Goal: Task Accomplishment & Management: Use online tool/utility

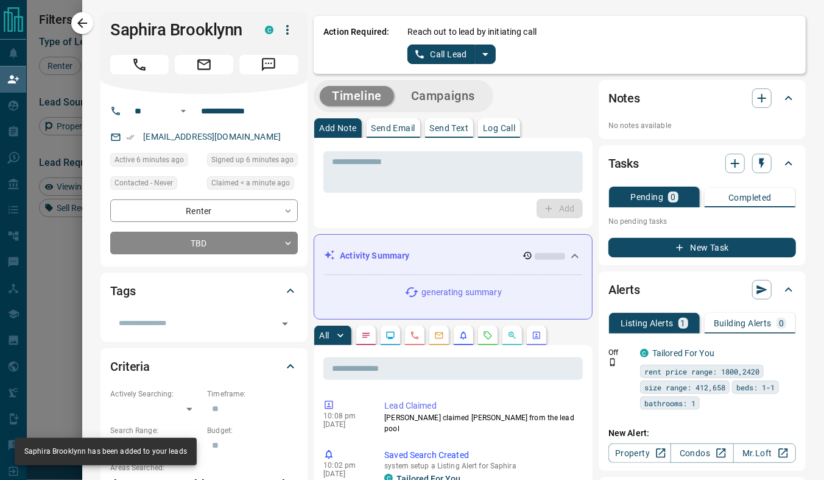
click at [478, 55] on icon "split button" at bounding box center [485, 54] width 15 height 15
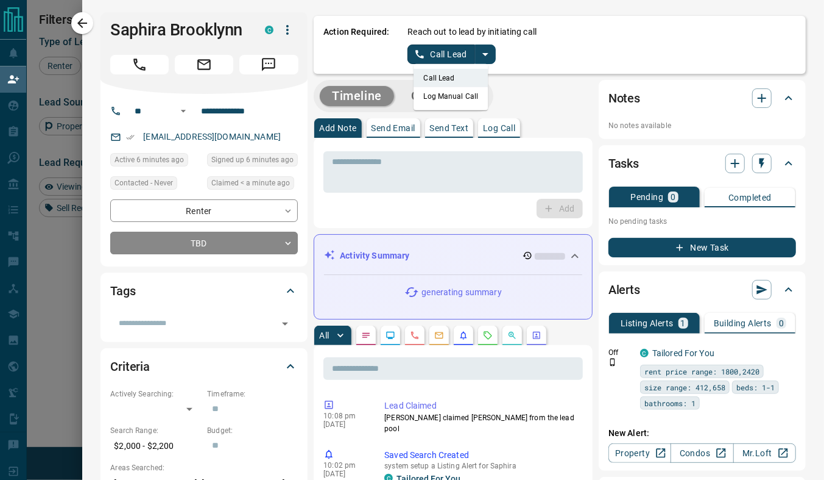
click at [431, 97] on li "Log Manual Call" at bounding box center [451, 96] width 74 height 18
click at [432, 55] on button "Log Manual Call" at bounding box center [448, 53] width 80 height 19
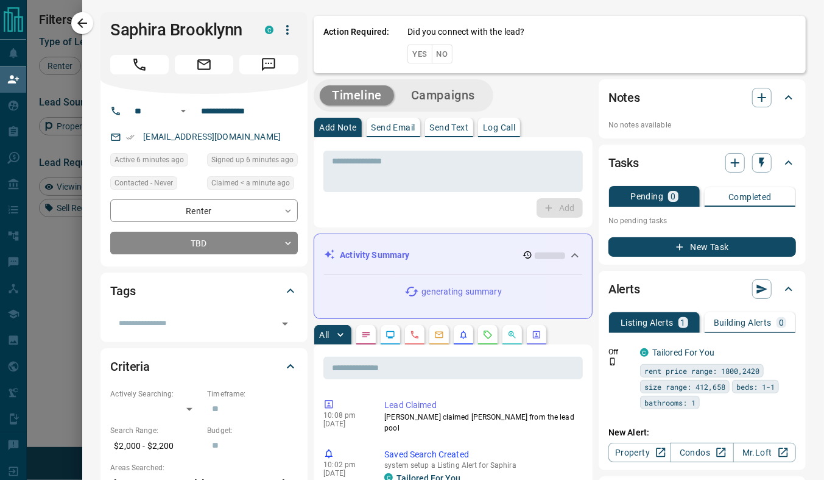
click at [408, 52] on button "Yes" at bounding box center [420, 53] width 24 height 19
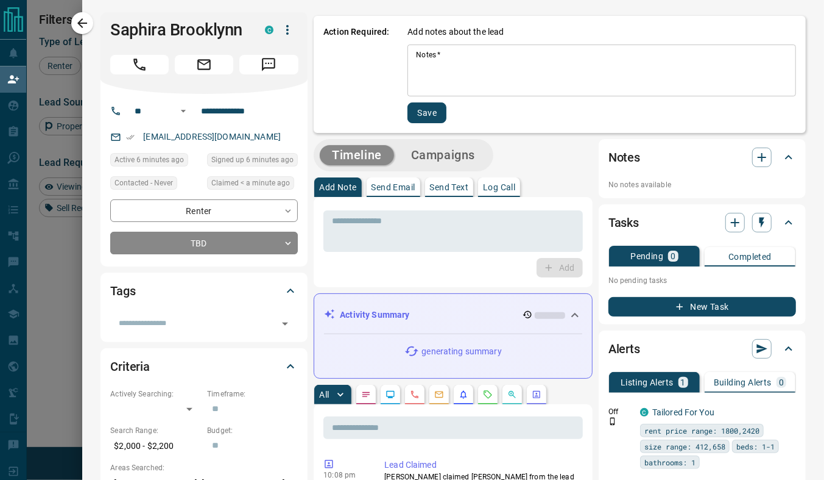
click at [430, 68] on textarea "Notes   *" at bounding box center [602, 70] width 372 height 41
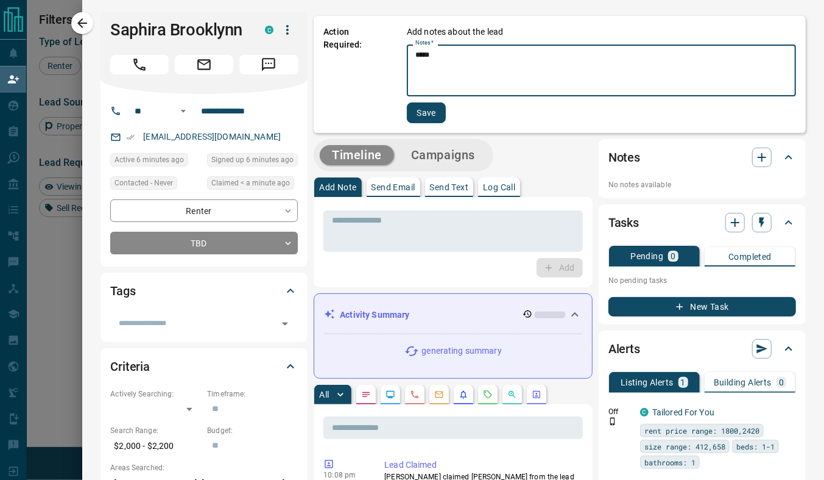
type textarea "*****"
click at [425, 118] on button "Save" at bounding box center [426, 112] width 39 height 21
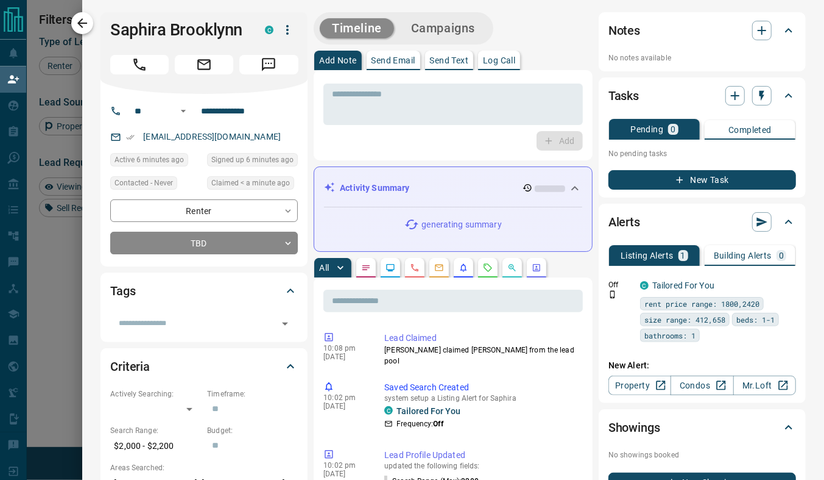
click at [81, 26] on icon "button" at bounding box center [82, 23] width 10 height 10
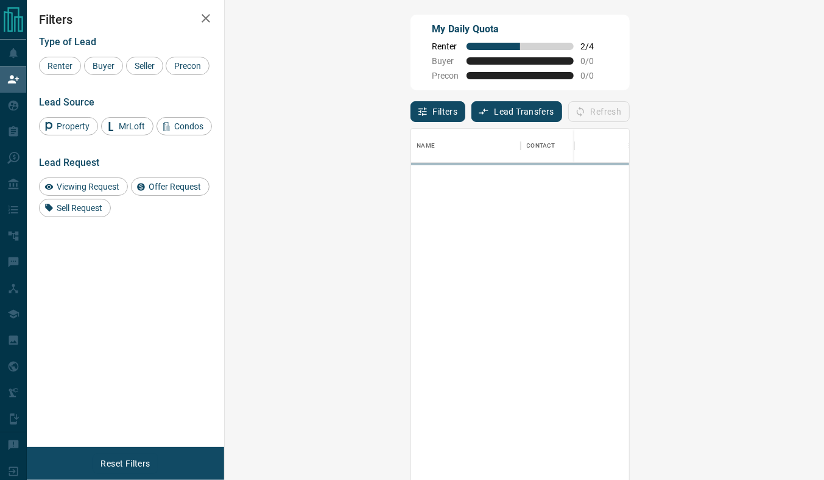
scroll to position [356, 565]
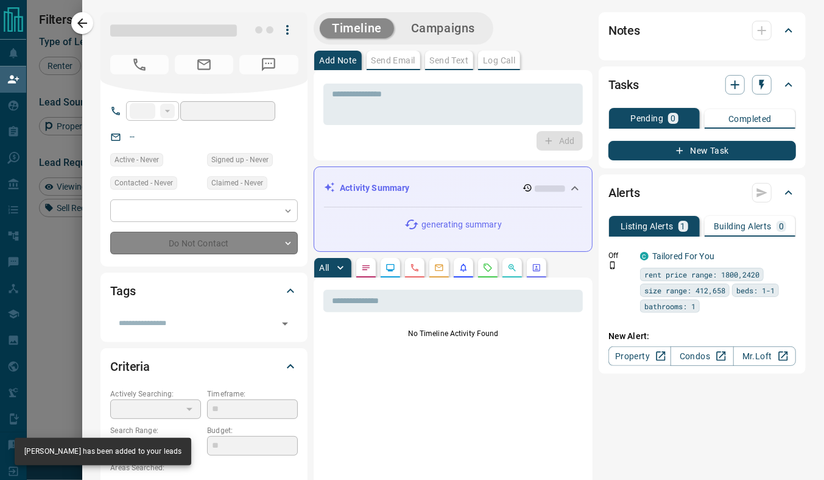
type input "**"
type input "**********"
type input "**"
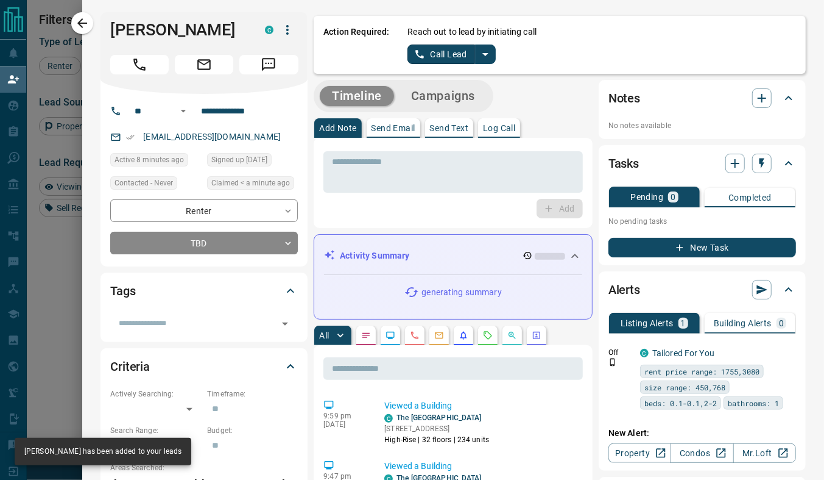
click at [478, 52] on icon "split button" at bounding box center [485, 54] width 15 height 15
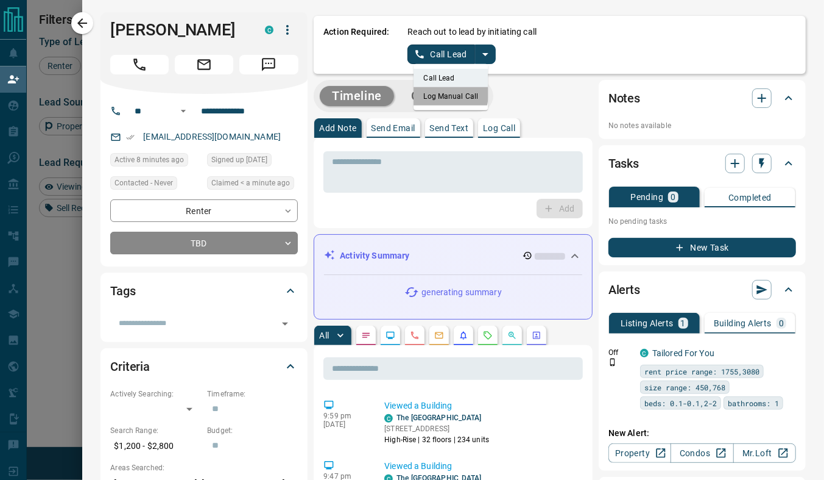
click at [430, 93] on li "Log Manual Call" at bounding box center [451, 96] width 74 height 18
click at [430, 57] on button "Log Manual Call" at bounding box center [448, 53] width 80 height 19
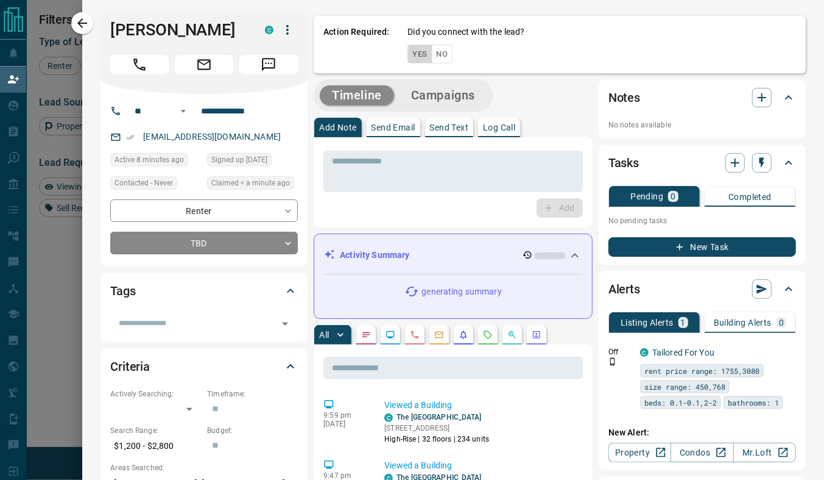
click at [410, 54] on button "Yes" at bounding box center [420, 53] width 24 height 19
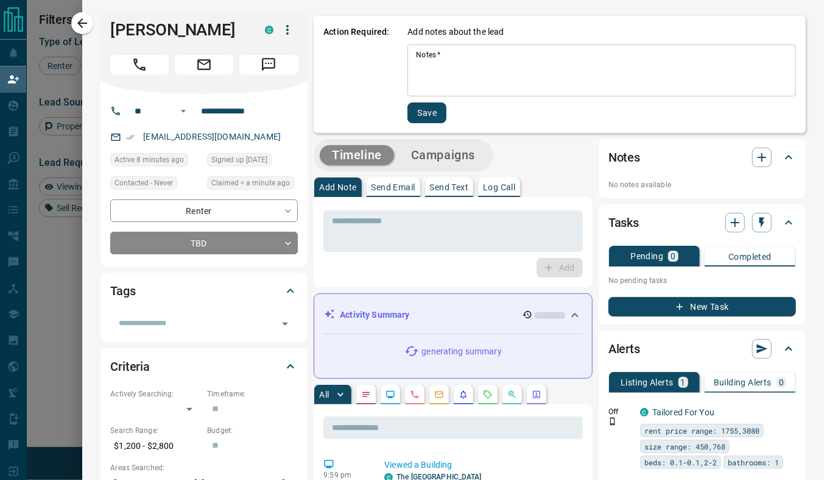
click at [419, 68] on textarea "Notes   *" at bounding box center [602, 70] width 372 height 41
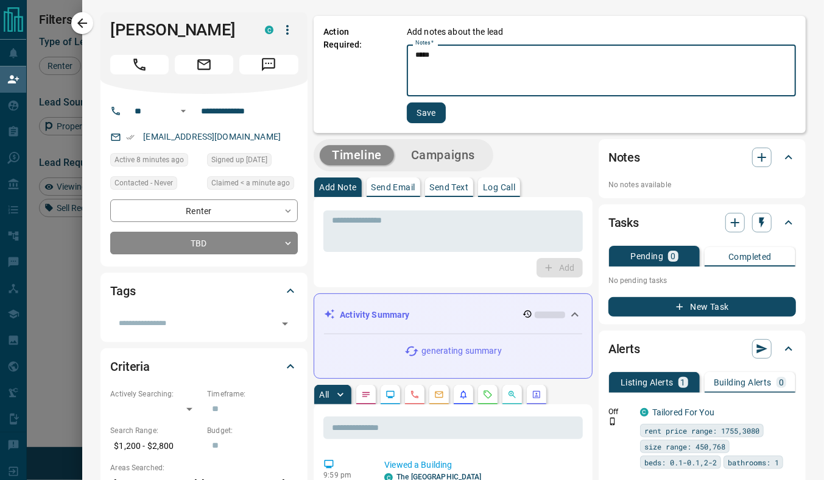
type textarea "*****"
click at [420, 112] on button "Save" at bounding box center [426, 112] width 39 height 21
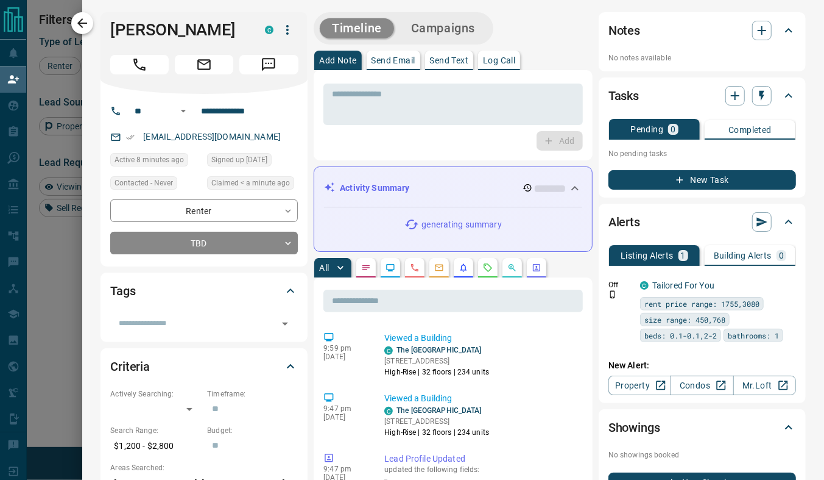
click at [85, 17] on icon "button" at bounding box center [82, 23] width 15 height 15
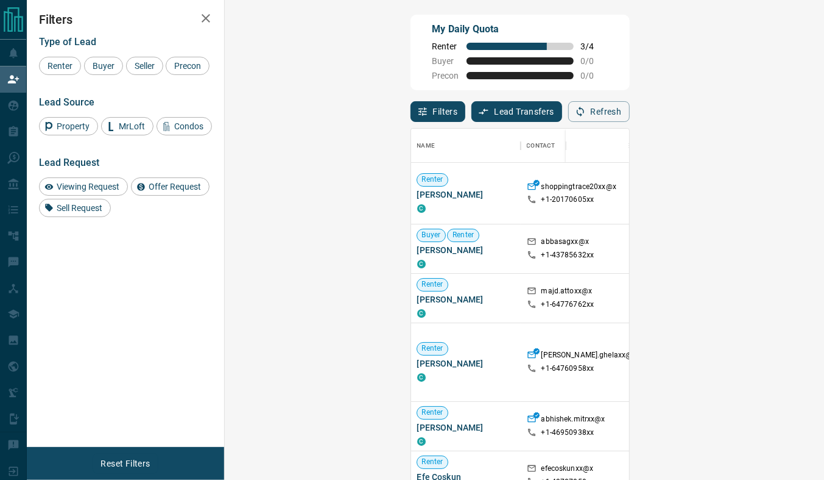
scroll to position [15, 0]
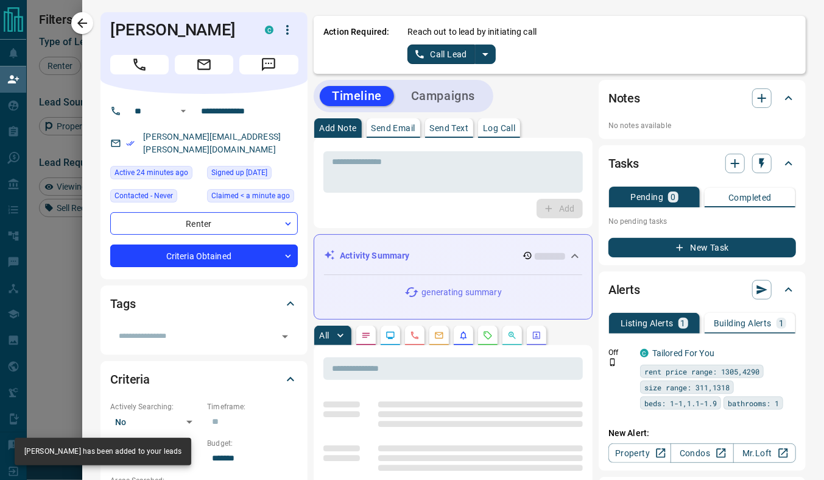
click at [478, 55] on icon "split button" at bounding box center [485, 54] width 15 height 15
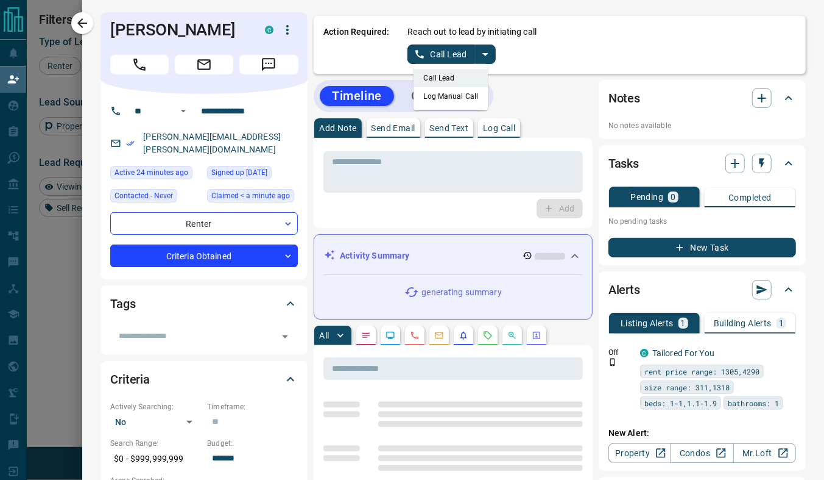
click at [444, 99] on li "Log Manual Call" at bounding box center [451, 96] width 74 height 18
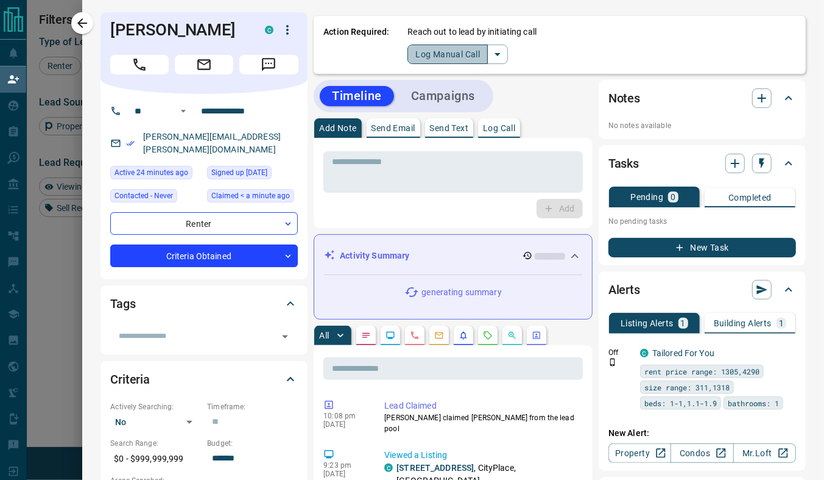
click at [439, 54] on button "Log Manual Call" at bounding box center [448, 53] width 80 height 19
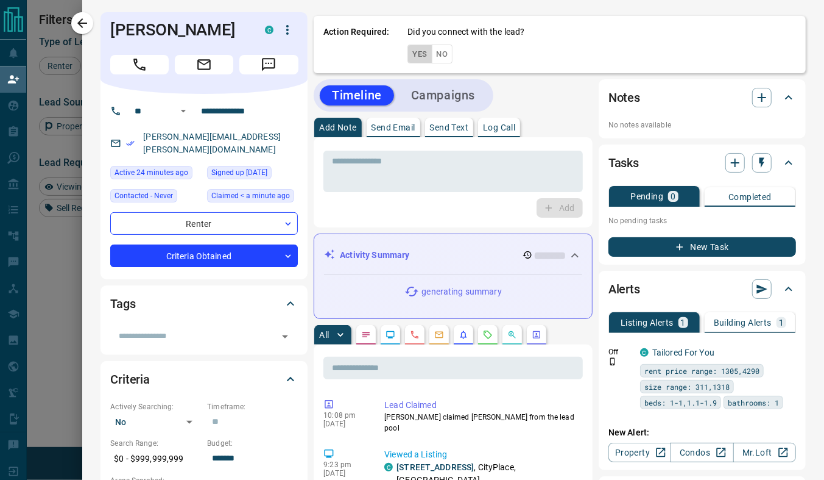
click at [408, 48] on button "Yes" at bounding box center [420, 53] width 24 height 19
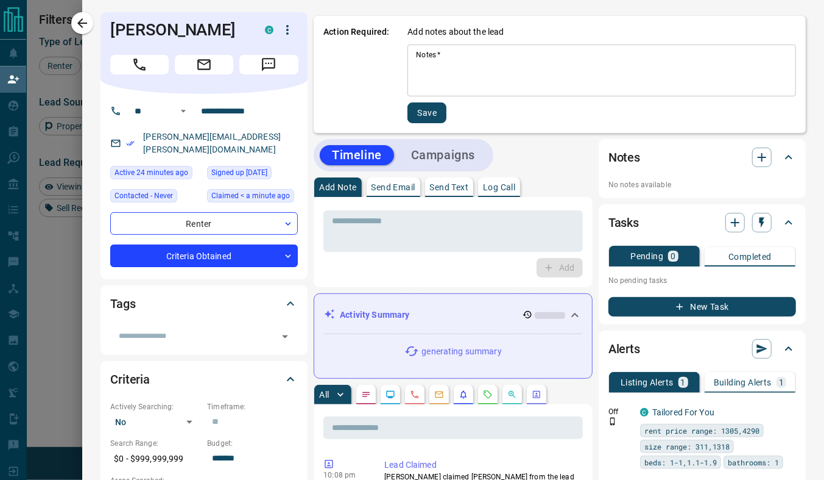
click at [432, 69] on textarea "Notes   *" at bounding box center [602, 70] width 372 height 41
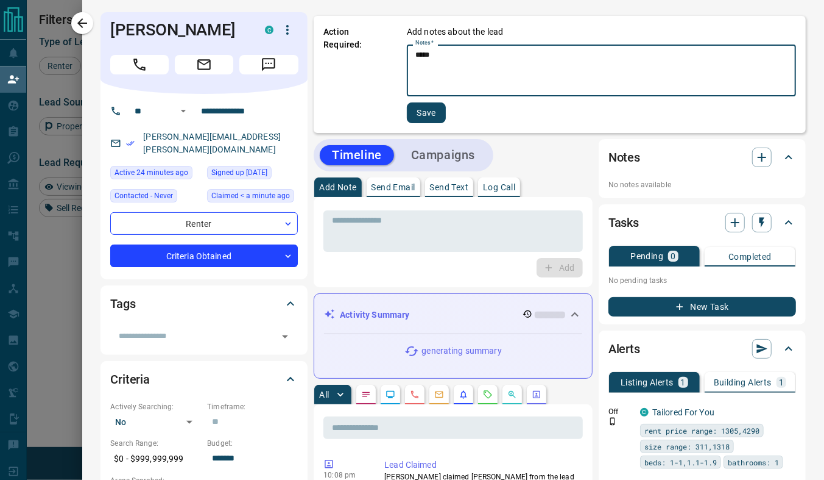
type textarea "*****"
click at [425, 109] on button "Save" at bounding box center [426, 112] width 39 height 21
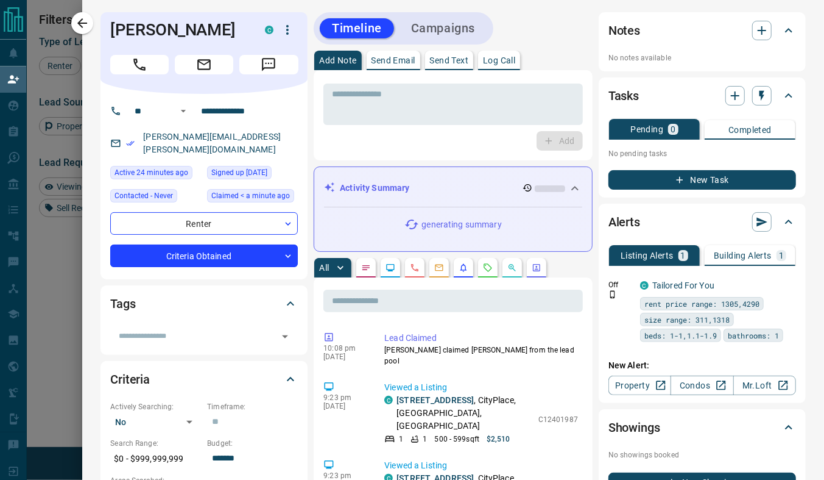
scroll to position [0, 0]
click at [84, 24] on icon "button" at bounding box center [82, 23] width 15 height 15
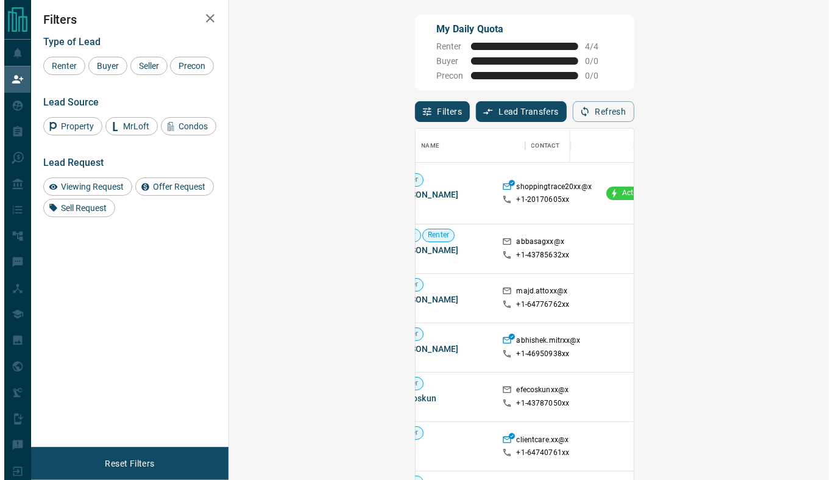
scroll to position [2, 0]
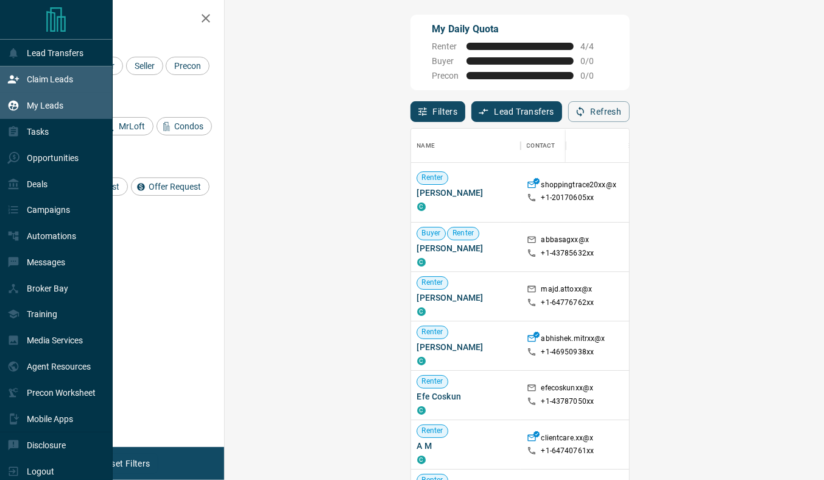
click at [51, 107] on p "My Leads" at bounding box center [45, 106] width 37 height 10
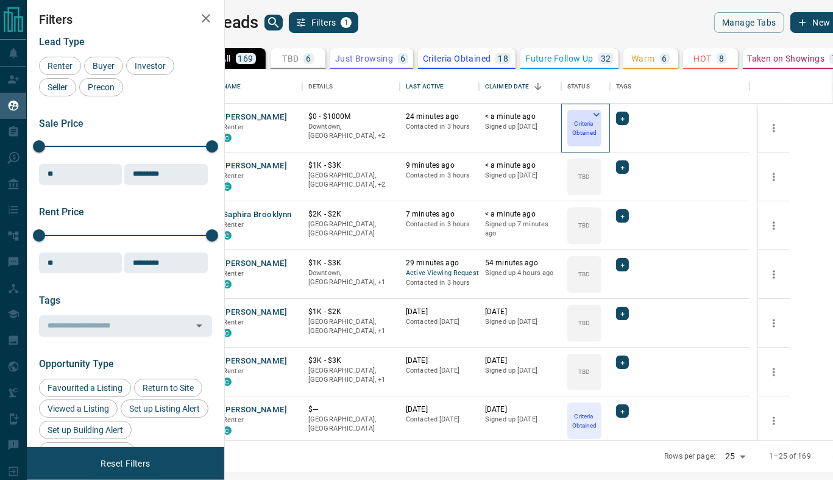
click at [600, 130] on p "Criteria Obtained" at bounding box center [585, 128] width 32 height 18
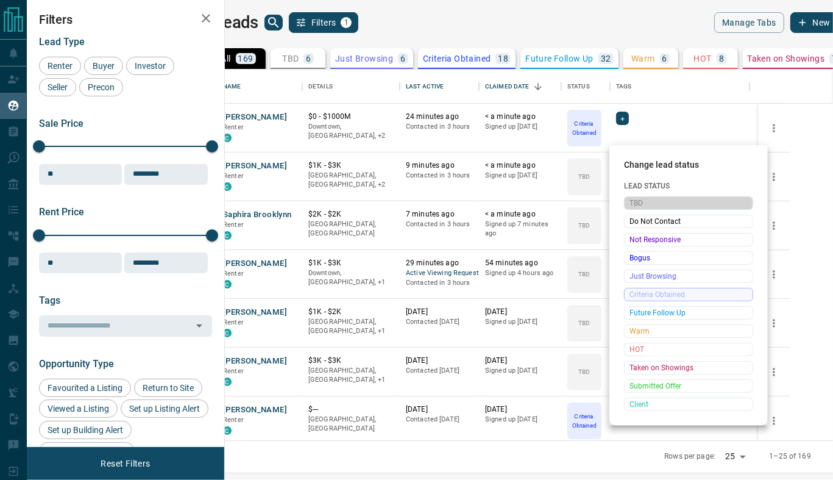
click at [643, 205] on span "TBD" at bounding box center [688, 203] width 118 height 12
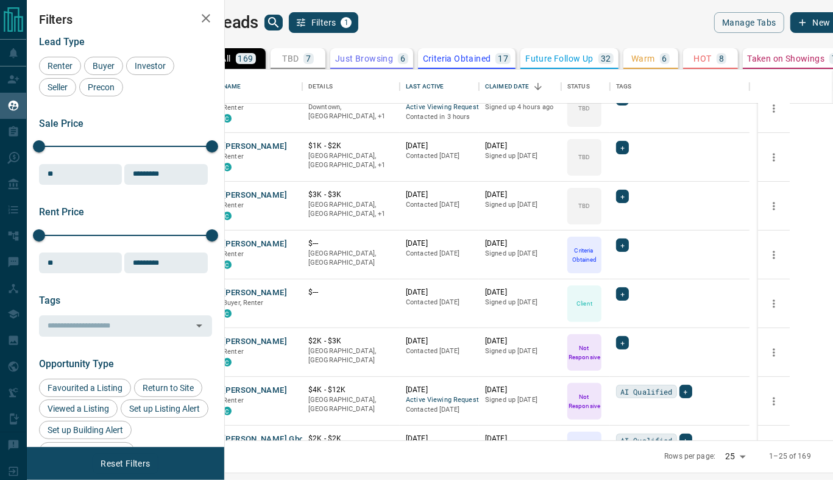
scroll to position [165, 0]
